Goal: Information Seeking & Learning: Learn about a topic

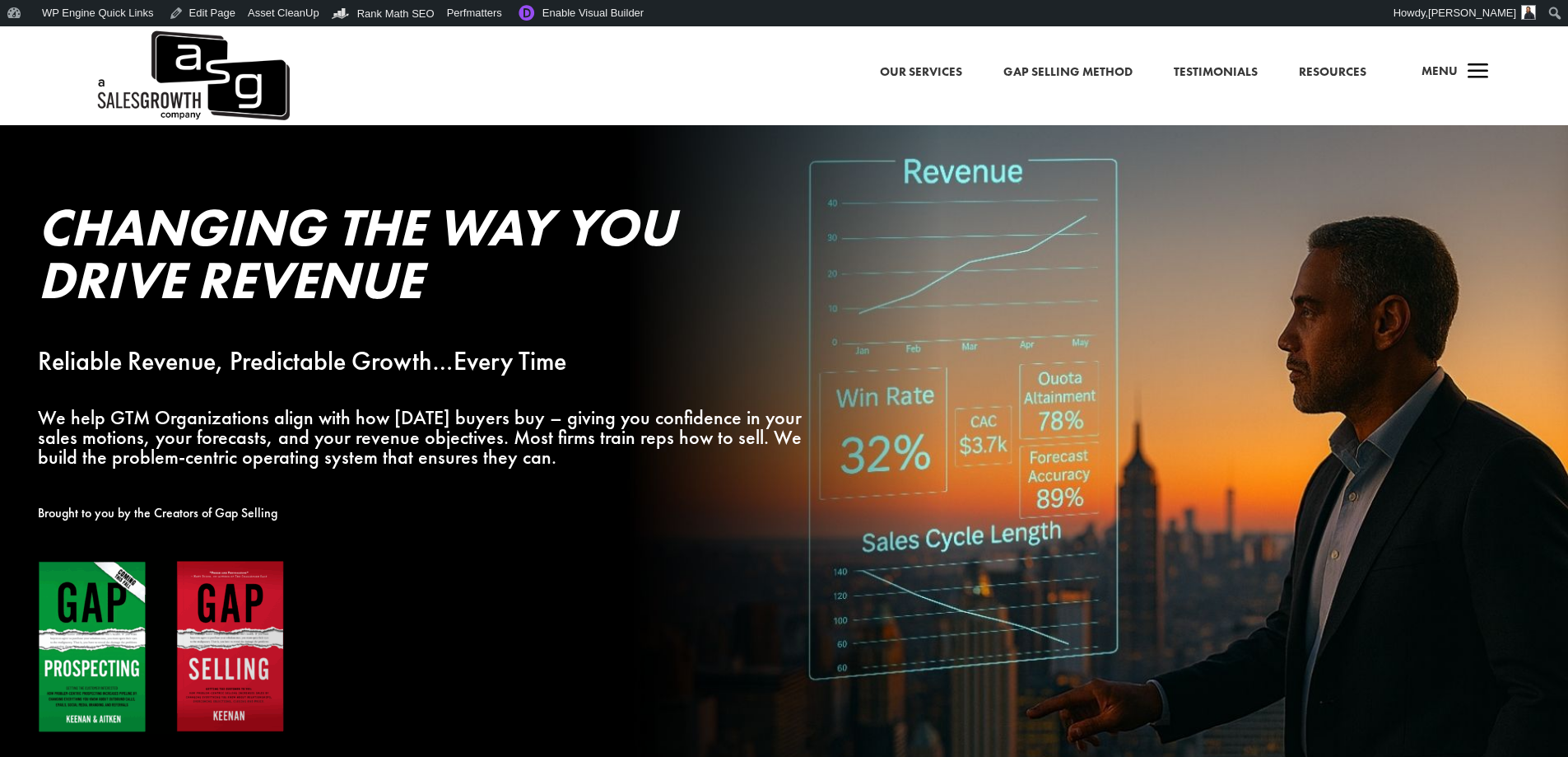
click at [1463, 65] on span "a" at bounding box center [1478, 72] width 33 height 33
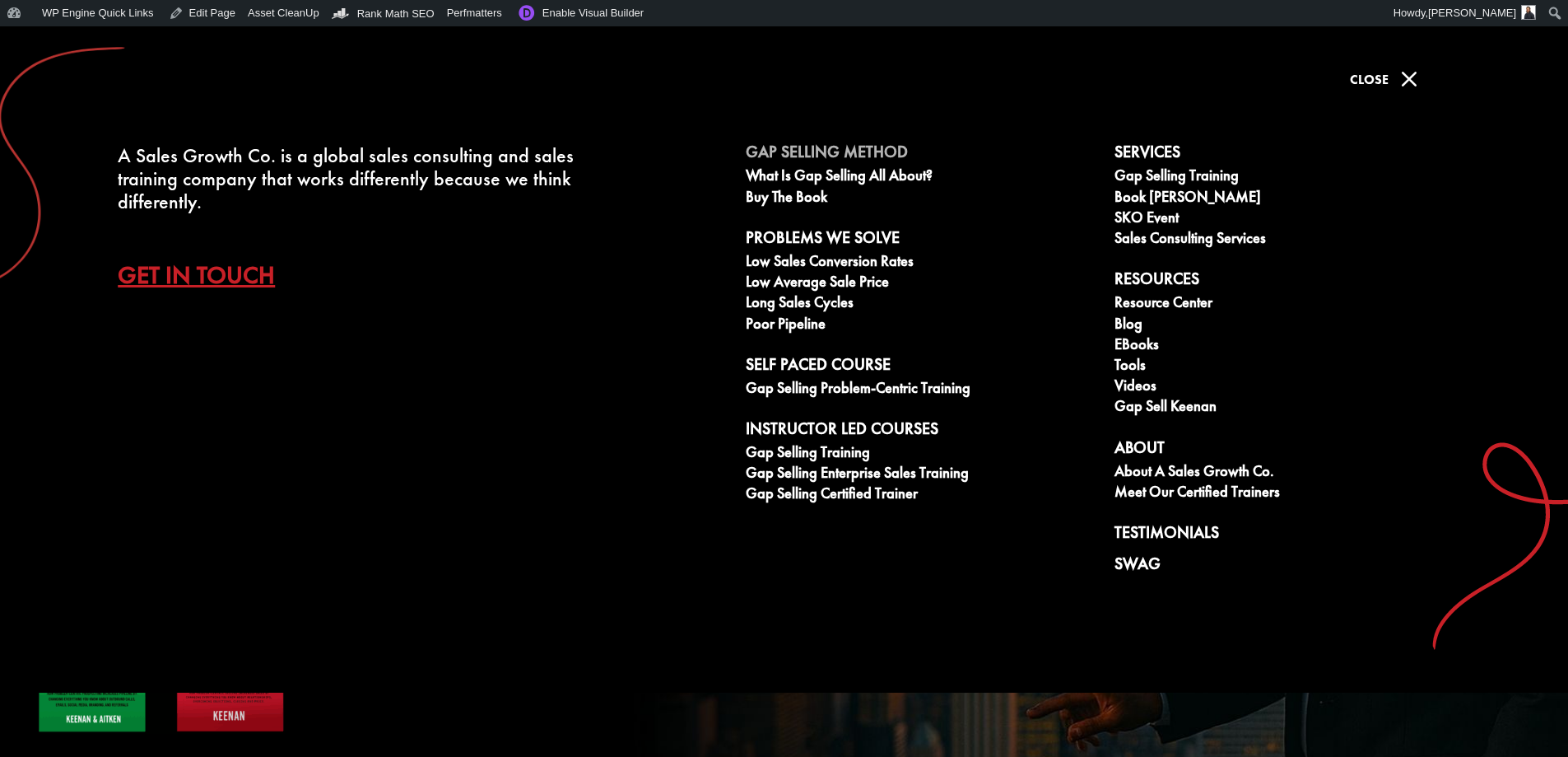
click at [778, 151] on link "Gap Selling Method" at bounding box center [921, 155] width 351 height 25
click at [754, 177] on link "What is Gap Selling all about?" at bounding box center [921, 177] width 351 height 21
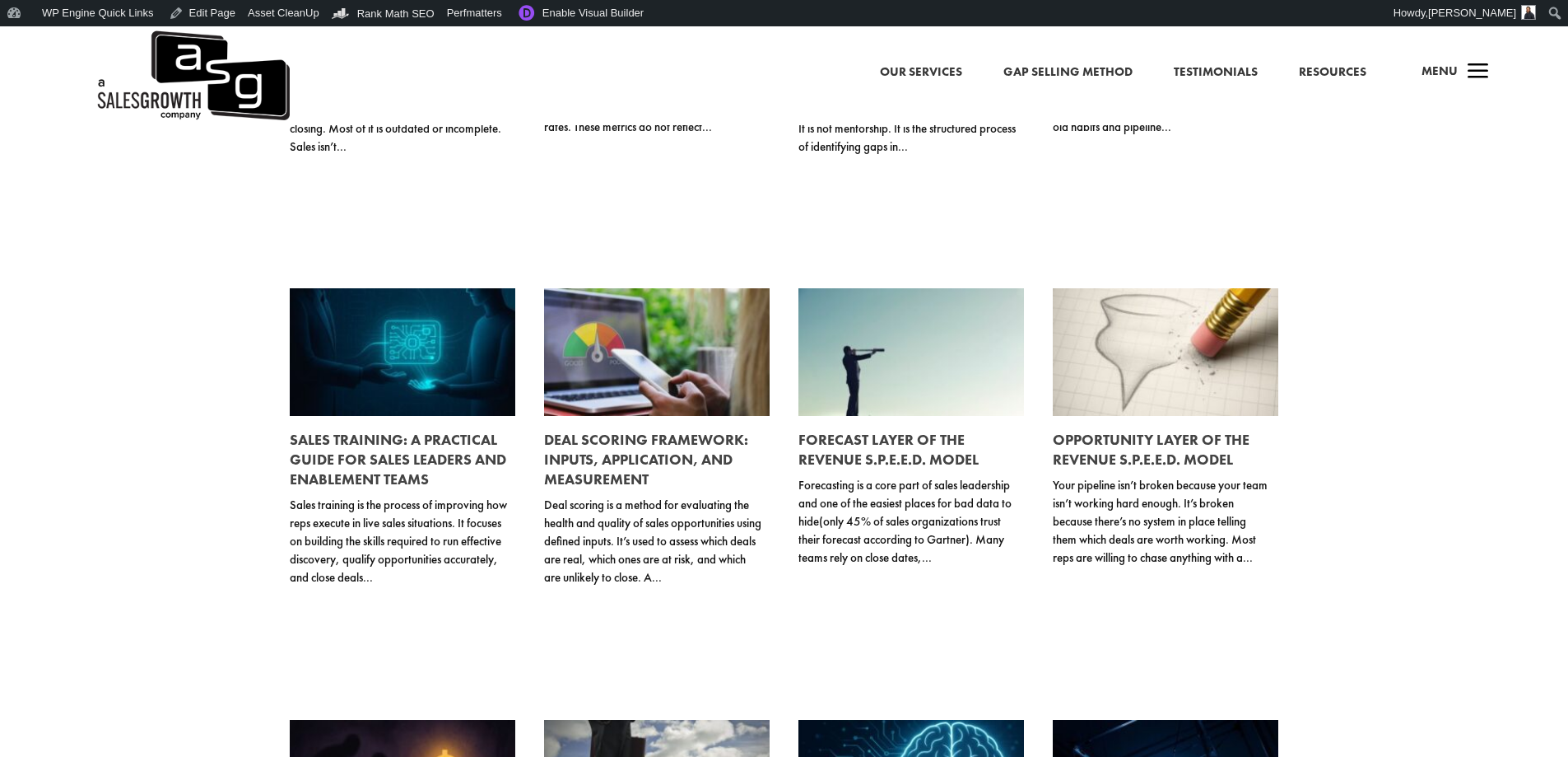
scroll to position [2882, 0]
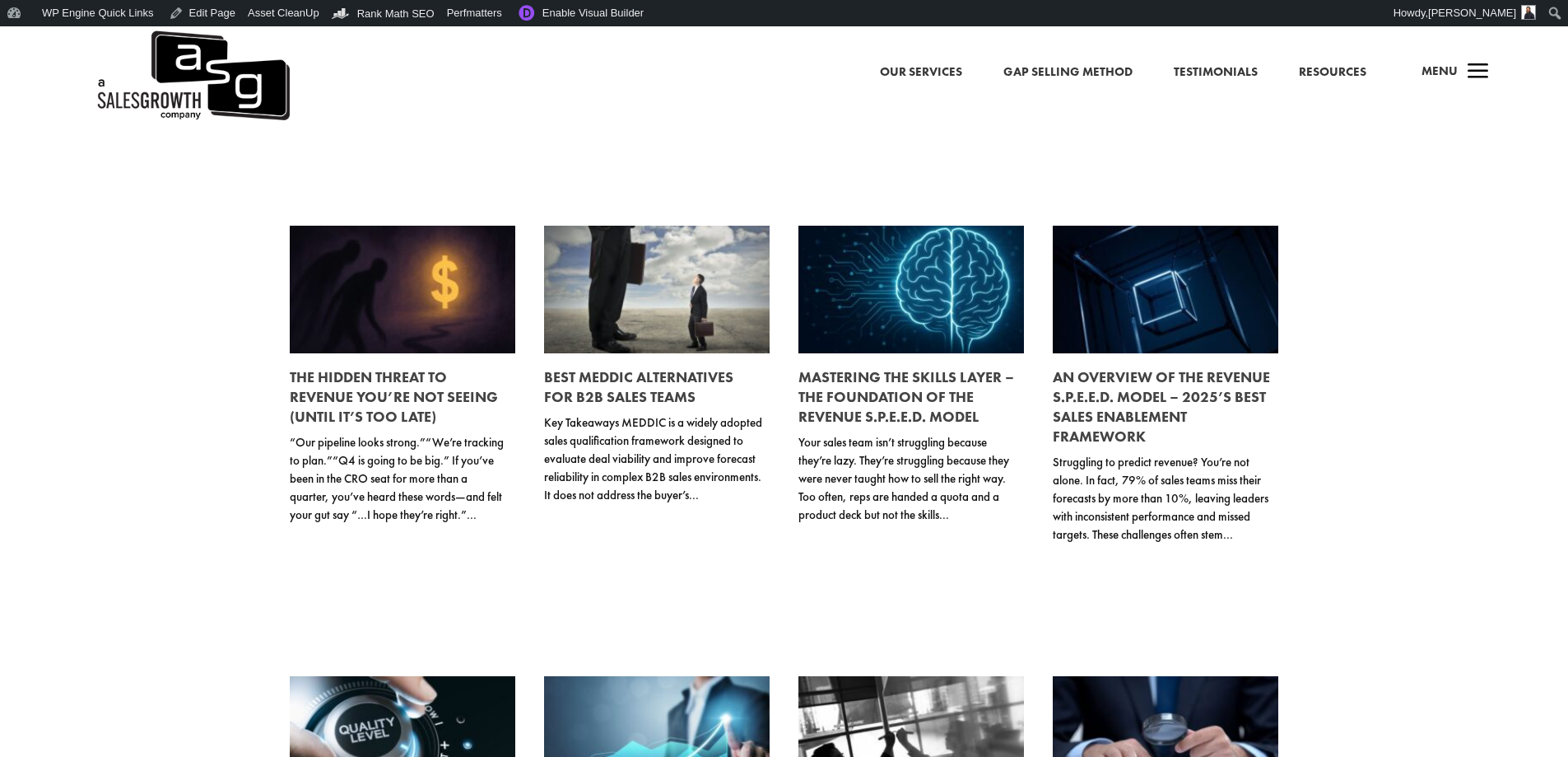
click at [1200, 323] on link at bounding box center [1165, 289] width 226 height 128
